Goal: Use online tool/utility

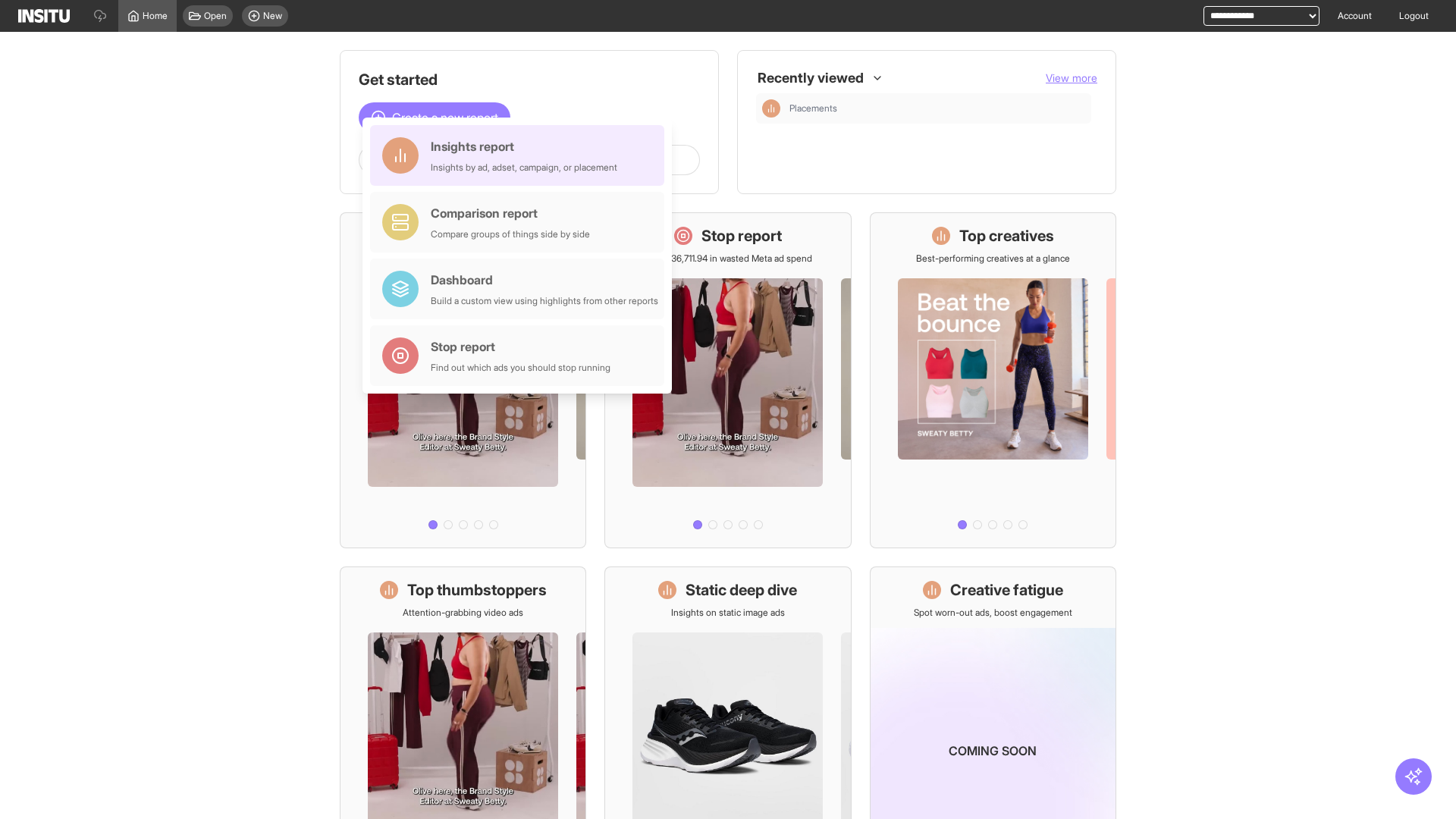
click at [521, 156] on div "Insights report Insights by ad, adset, campaign, or placement" at bounding box center [523, 155] width 186 height 36
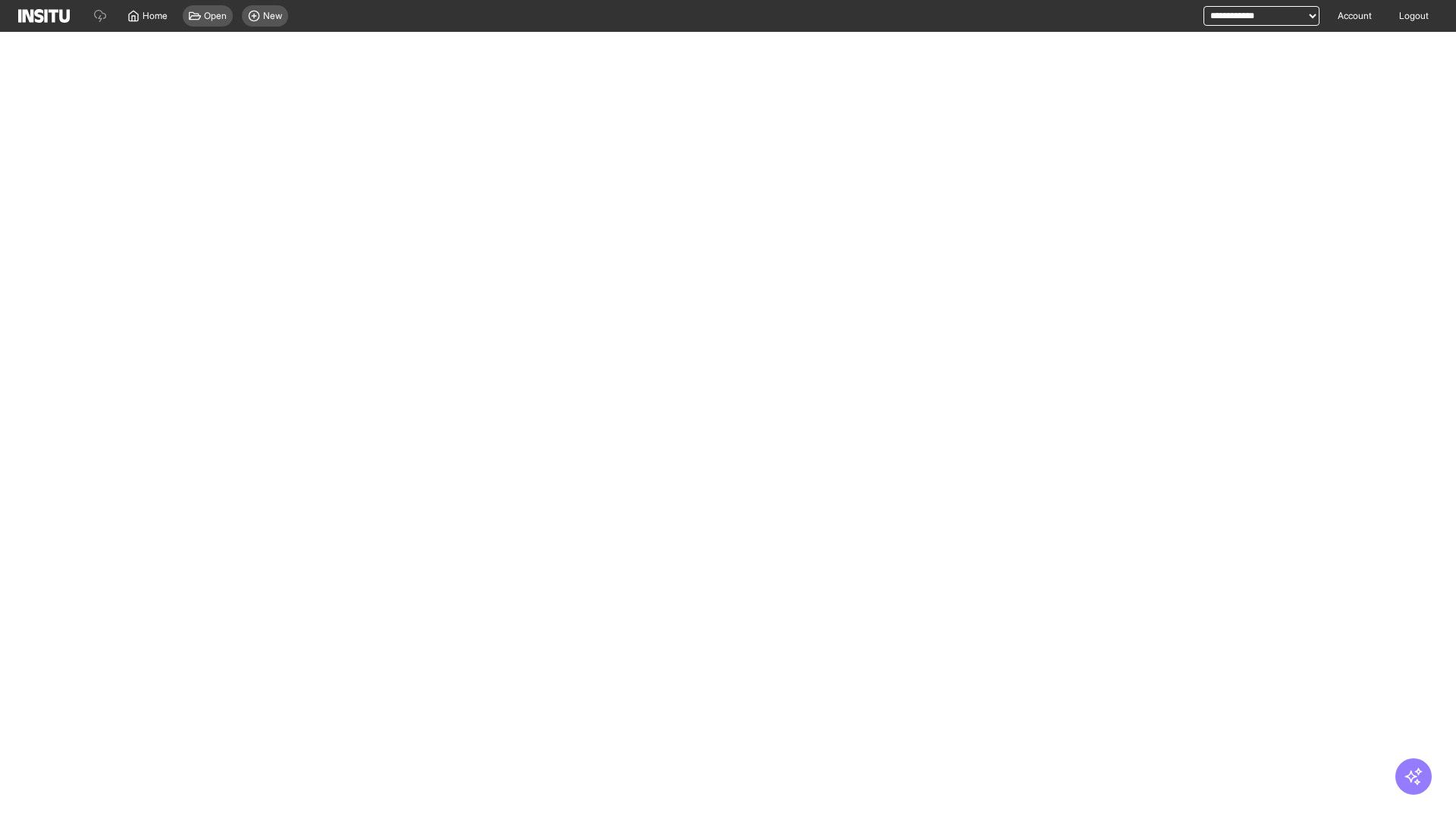
select select "**"
